Goal: Task Accomplishment & Management: Use online tool/utility

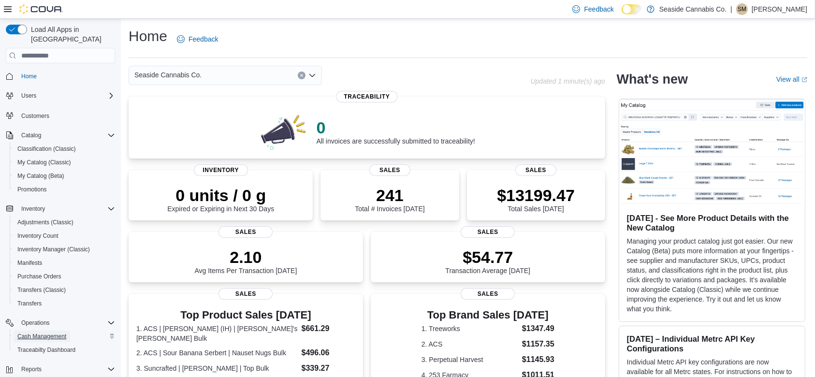
click at [44, 333] on span "Cash Management" at bounding box center [41, 337] width 49 height 8
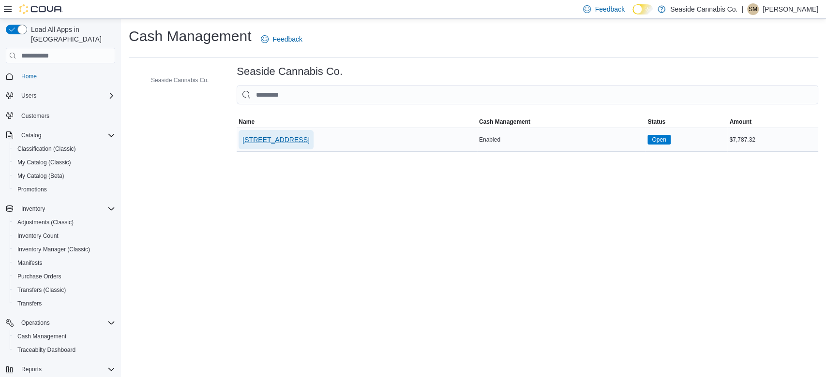
click at [285, 139] on span "[STREET_ADDRESS]" at bounding box center [275, 140] width 67 height 10
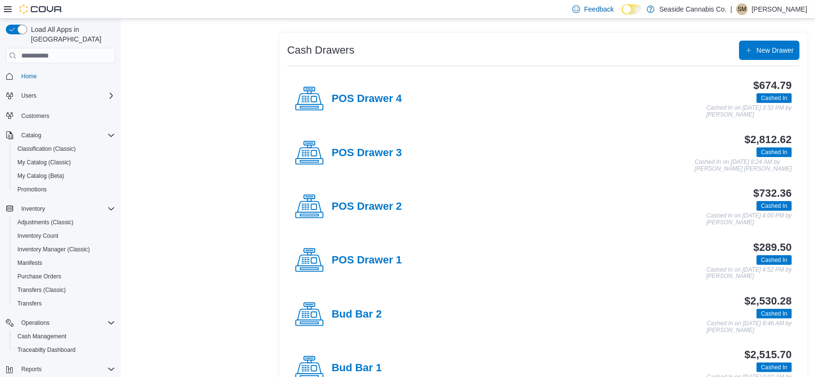
scroll to position [261, 0]
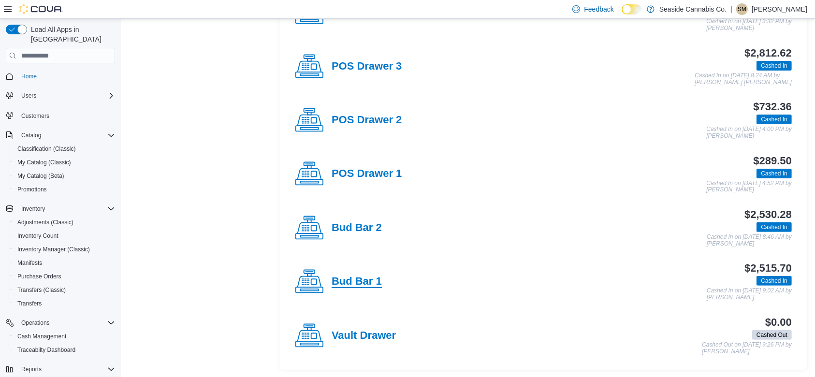
click at [355, 281] on h4 "Bud Bar 1" at bounding box center [357, 282] width 50 height 13
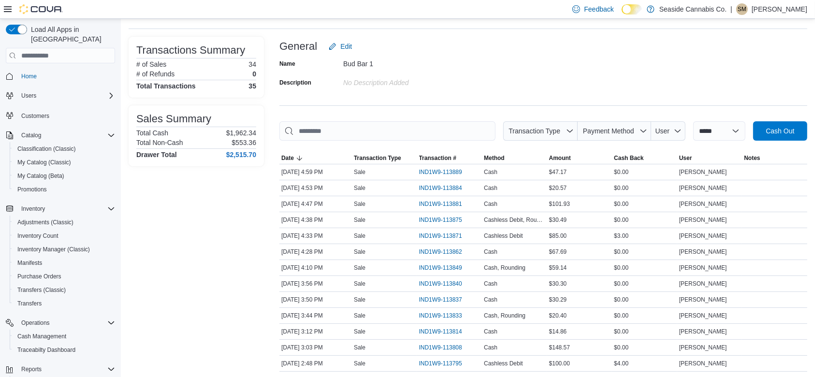
scroll to position [47, 0]
click at [441, 202] on span "IND1W9-113881" at bounding box center [440, 204] width 43 height 8
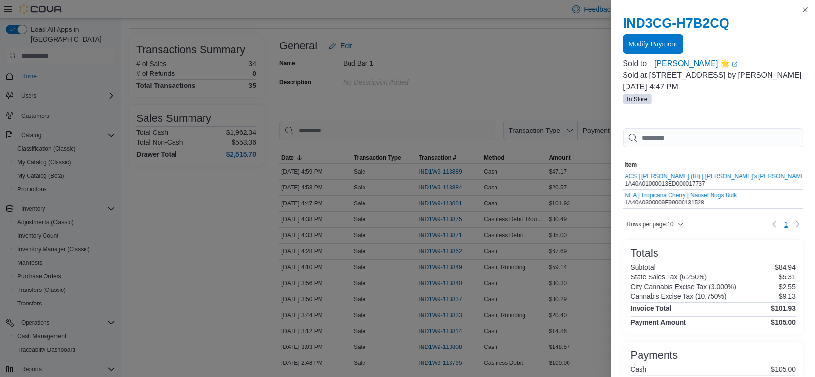
click at [647, 47] on span "Modify Payment" at bounding box center [653, 44] width 48 height 10
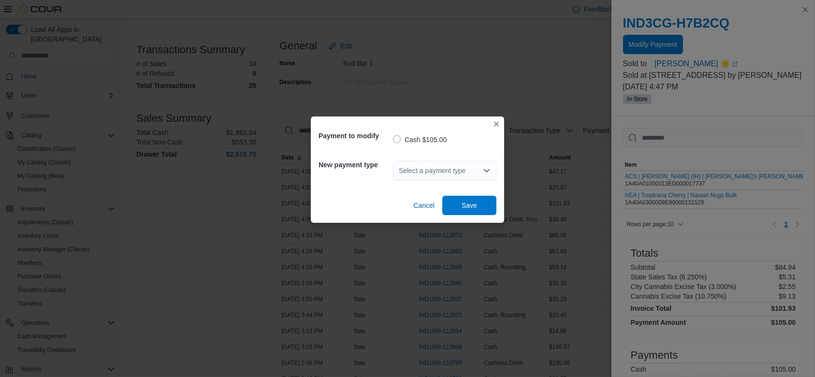
click at [440, 165] on div "Select a payment type" at bounding box center [445, 170] width 104 height 19
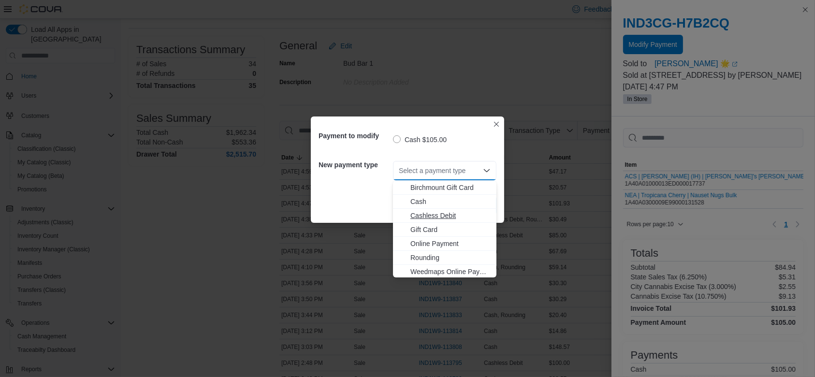
click at [437, 212] on span "Cashless Debit" at bounding box center [451, 216] width 80 height 10
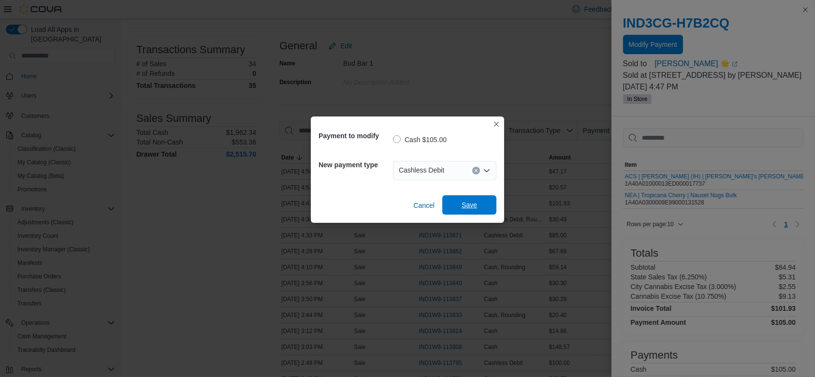
click at [469, 208] on span "Save" at bounding box center [469, 205] width 15 height 10
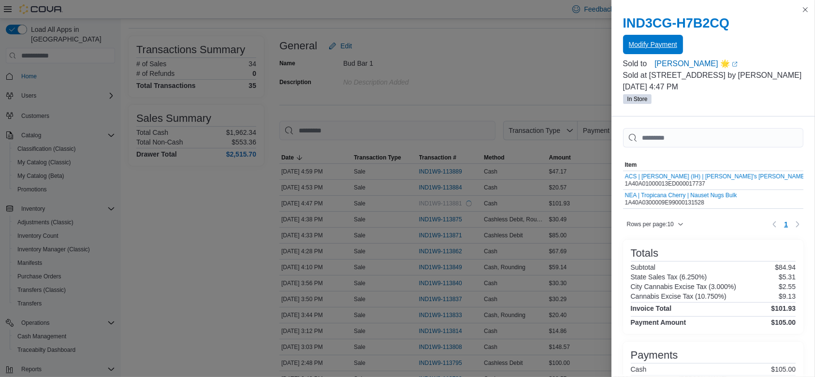
scroll to position [0, 0]
click at [802, 13] on button "Close this dialog" at bounding box center [806, 9] width 12 height 12
